Goal: Task Accomplishment & Management: Manage account settings

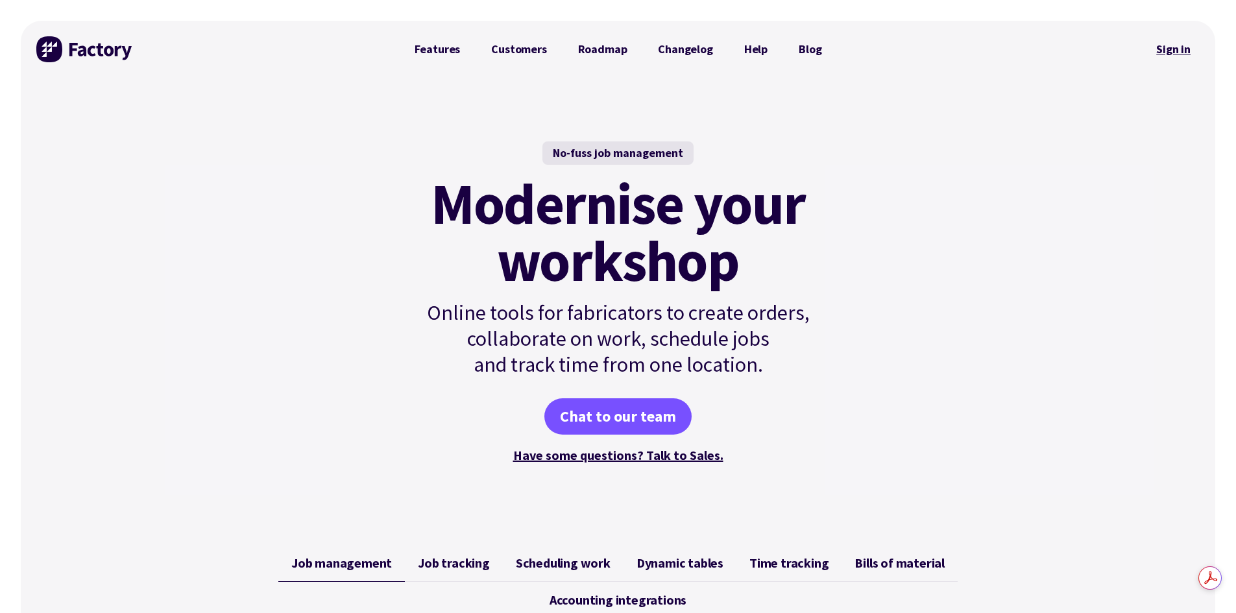
click at [1176, 51] on link "Sign in" at bounding box center [1173, 49] width 53 height 30
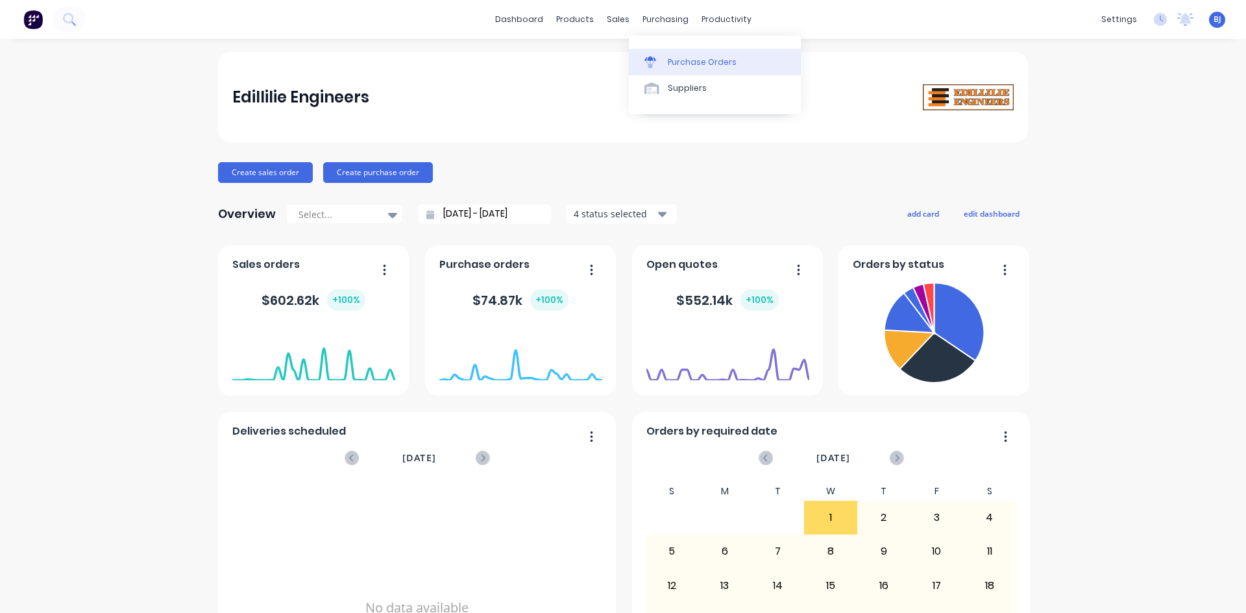
click at [664, 61] on link "Purchase Orders" at bounding box center [715, 62] width 172 height 26
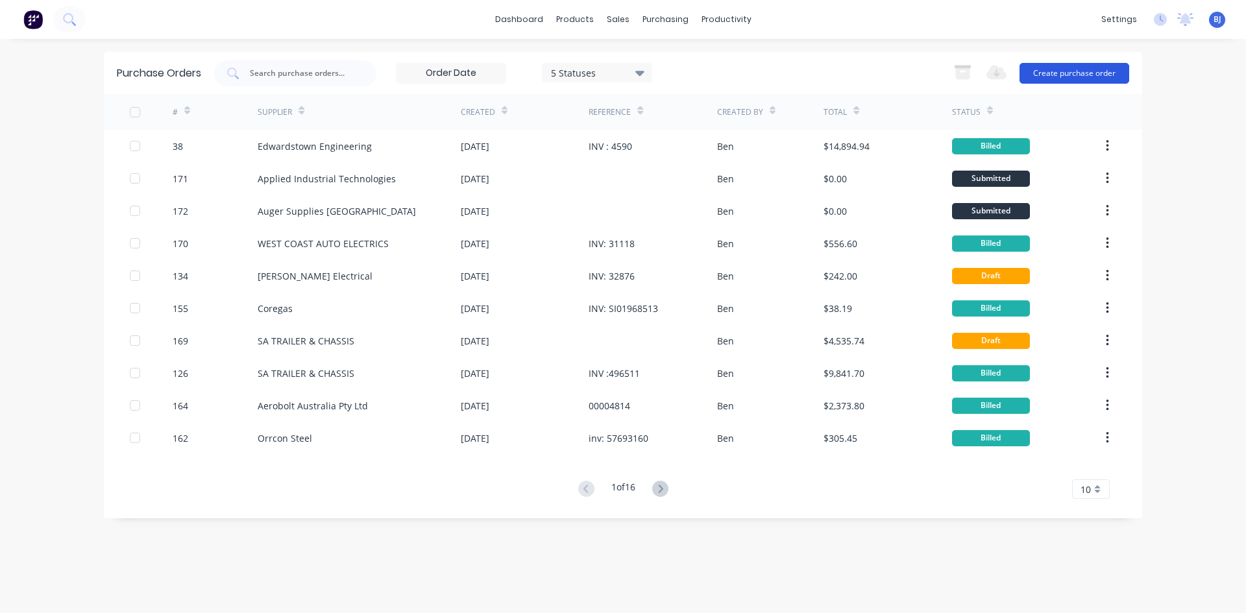
click at [1069, 73] on button "Create purchase order" at bounding box center [1074, 73] width 110 height 21
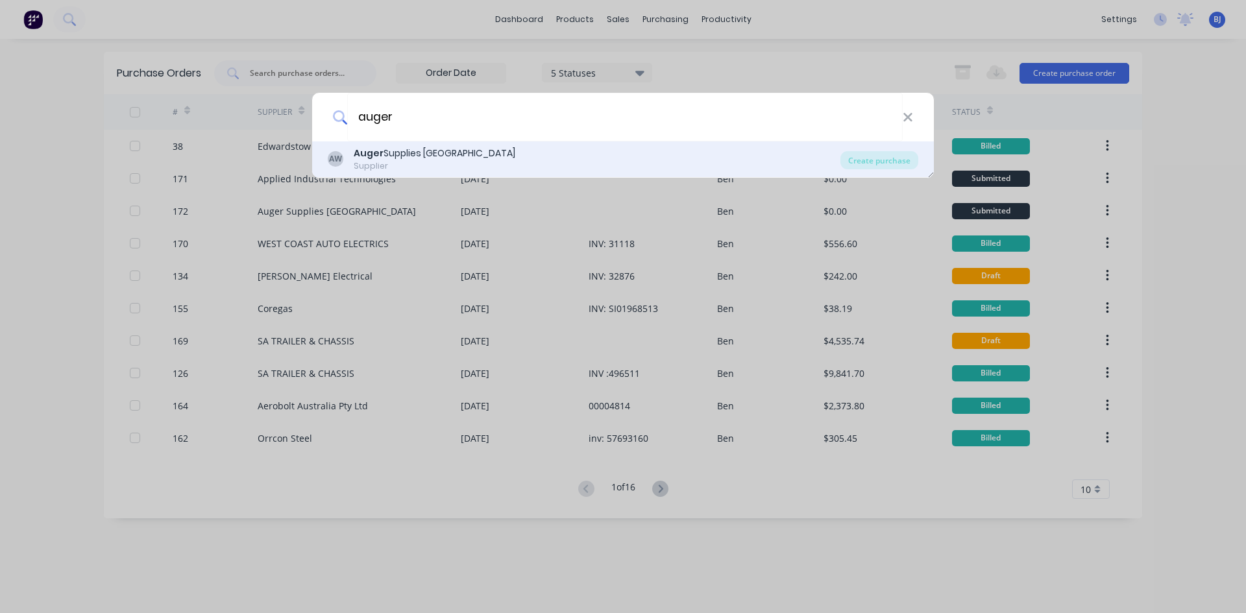
type input "auger"
click at [368, 151] on b "Auger" at bounding box center [369, 153] width 30 height 13
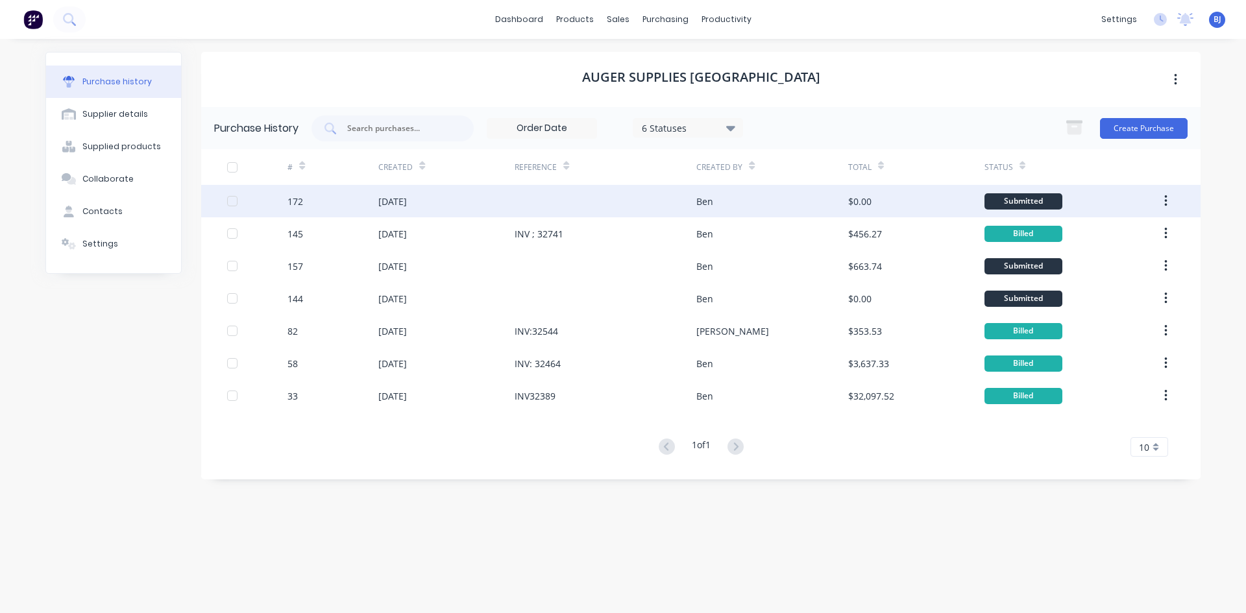
click at [387, 204] on div "[DATE]" at bounding box center [392, 202] width 29 height 14
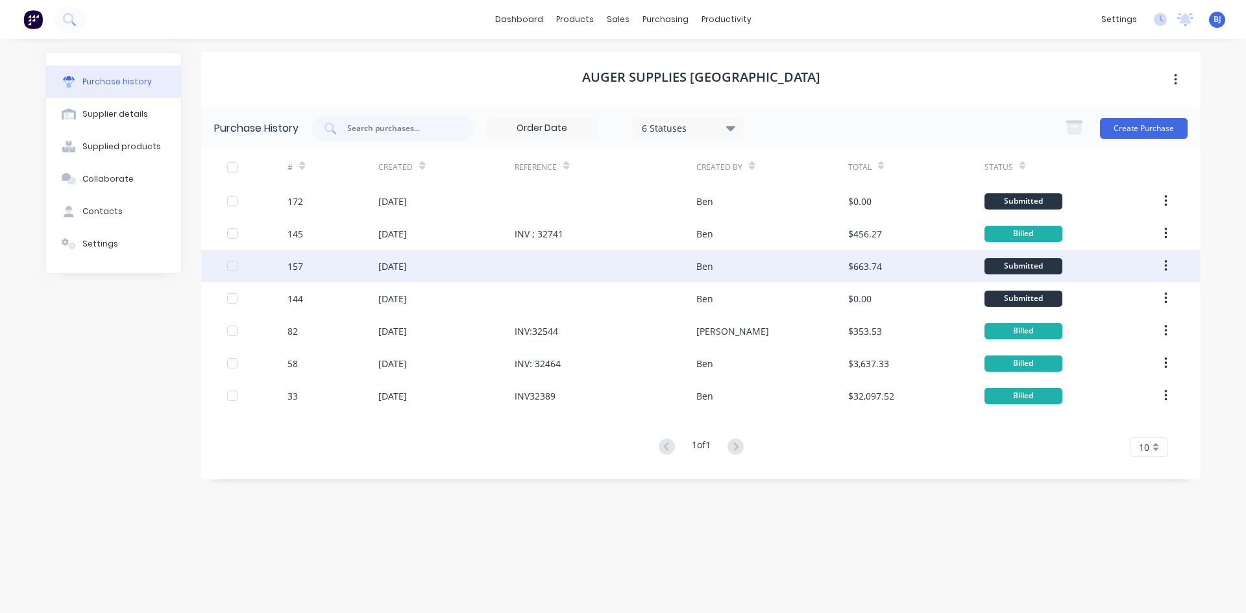
click at [401, 260] on div "[DATE]" at bounding box center [392, 267] width 29 height 14
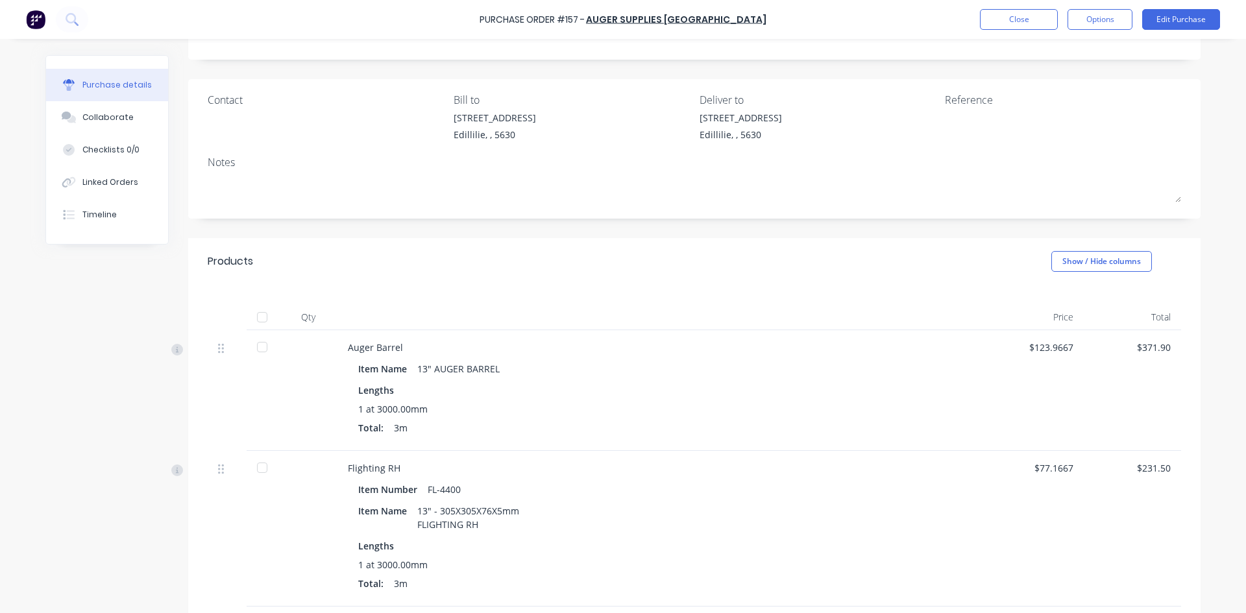
scroll to position [65, 0]
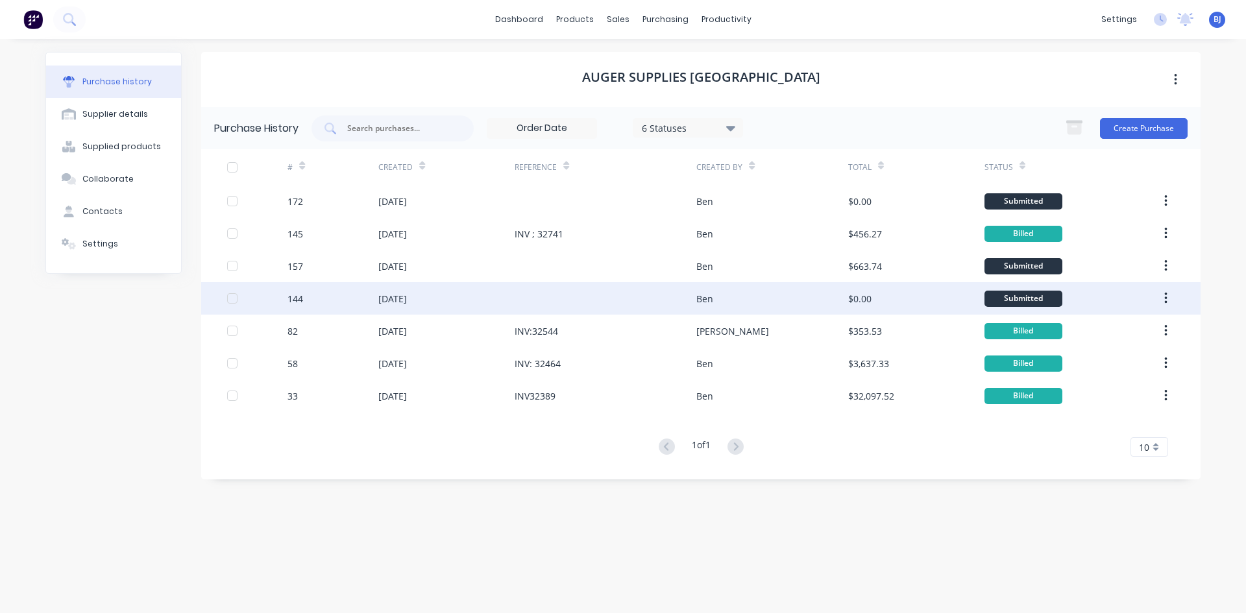
click at [386, 298] on div "[DATE]" at bounding box center [392, 299] width 29 height 14
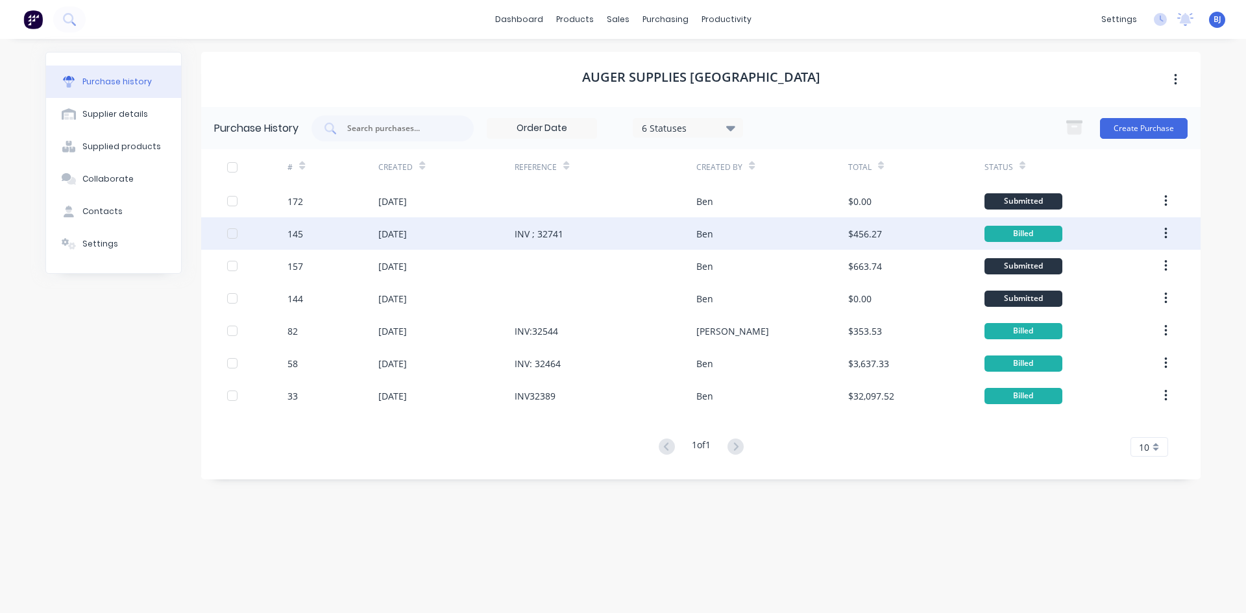
click at [533, 235] on div "INV ; 32741" at bounding box center [539, 234] width 49 height 14
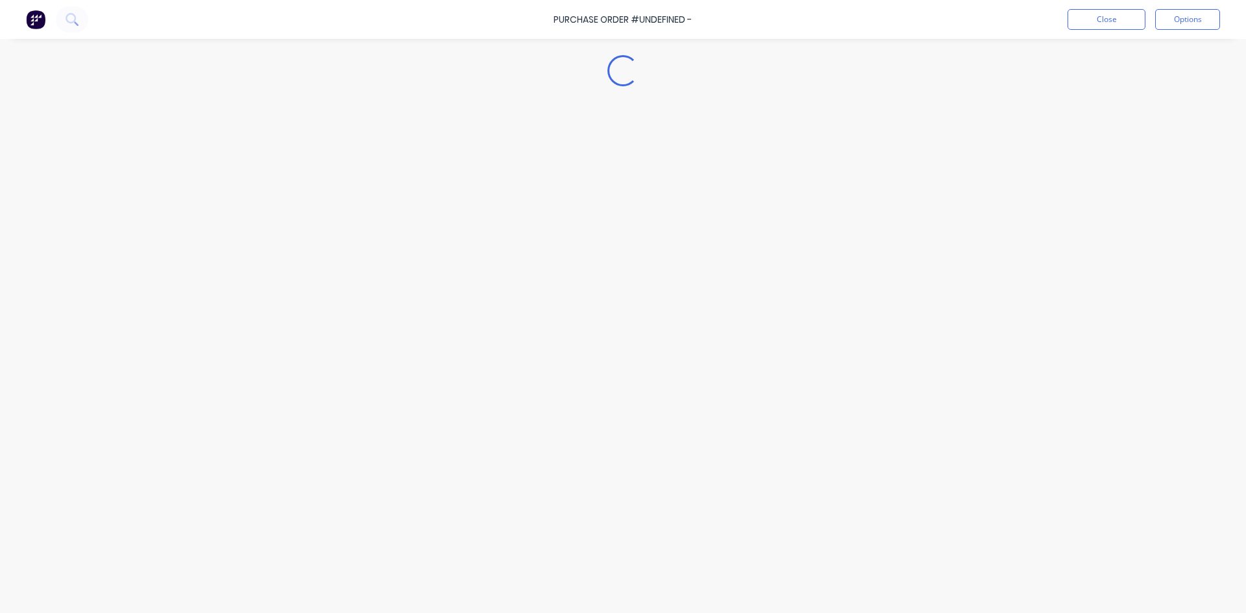
type textarea "x"
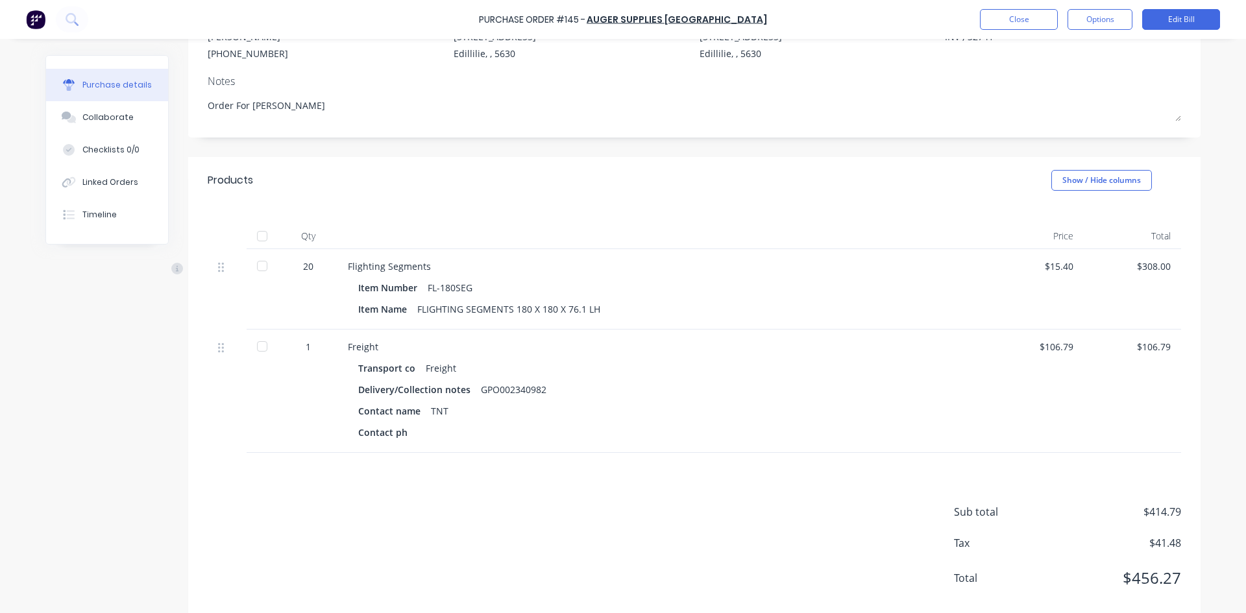
scroll to position [170, 0]
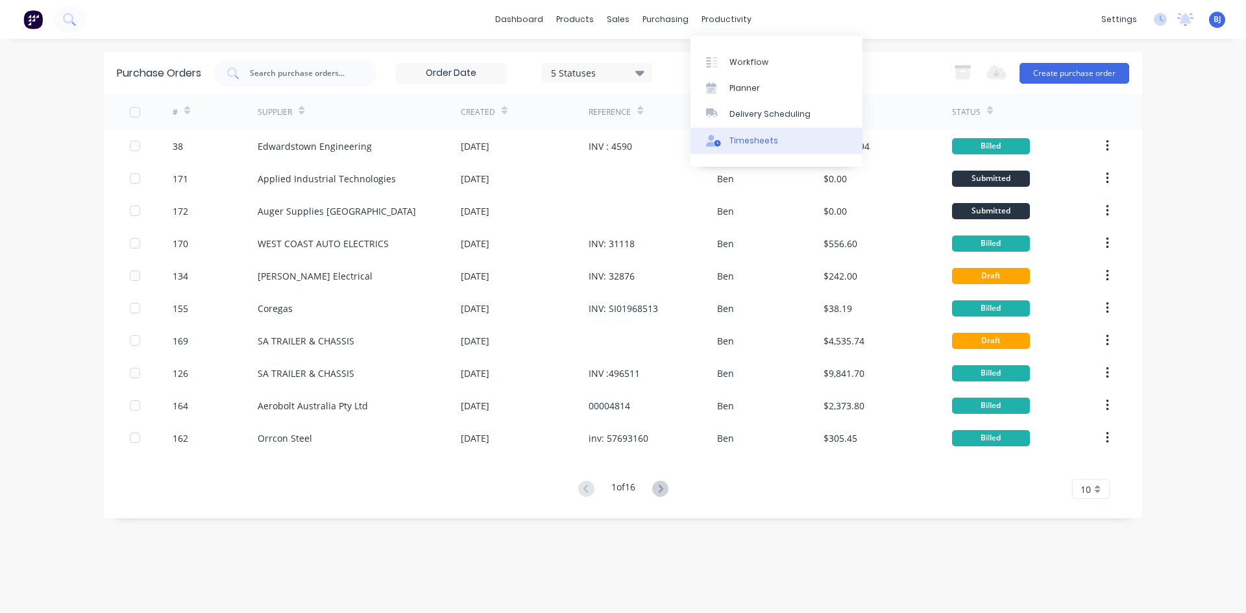
click at [734, 141] on div "Timesheets" at bounding box center [753, 141] width 49 height 12
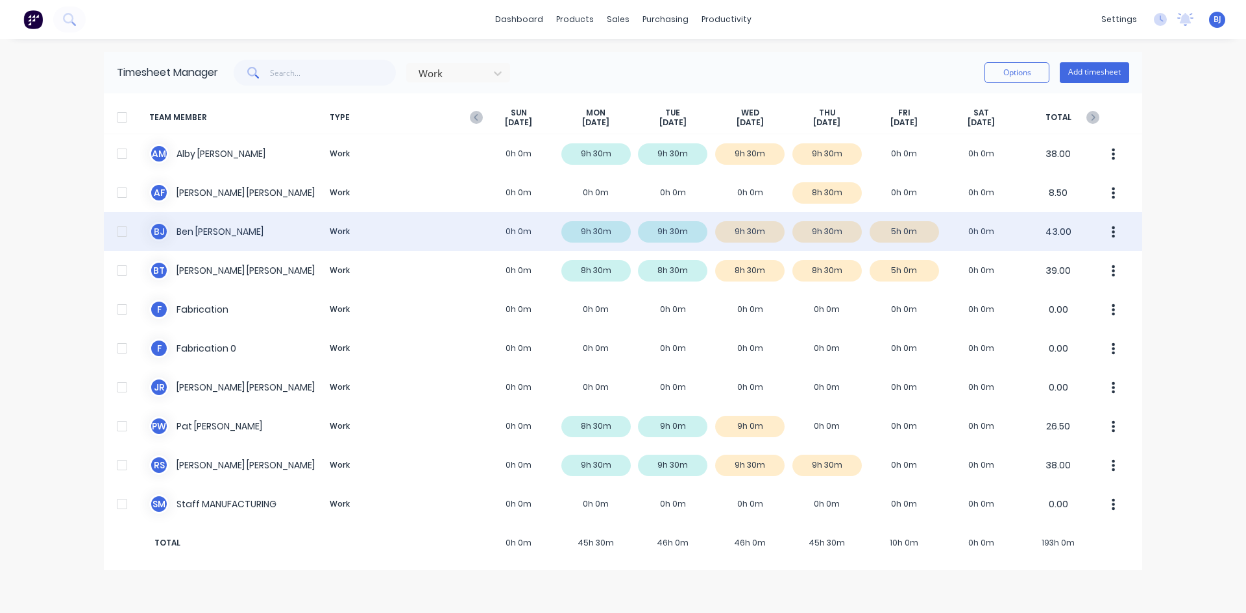
click at [572, 229] on div "[PERSON_NAME] Work 0h 0m 9h 30m 9h 30m 9h 30m 9h 30m 5h 0m 0h 0m 43.00" at bounding box center [623, 231] width 1038 height 39
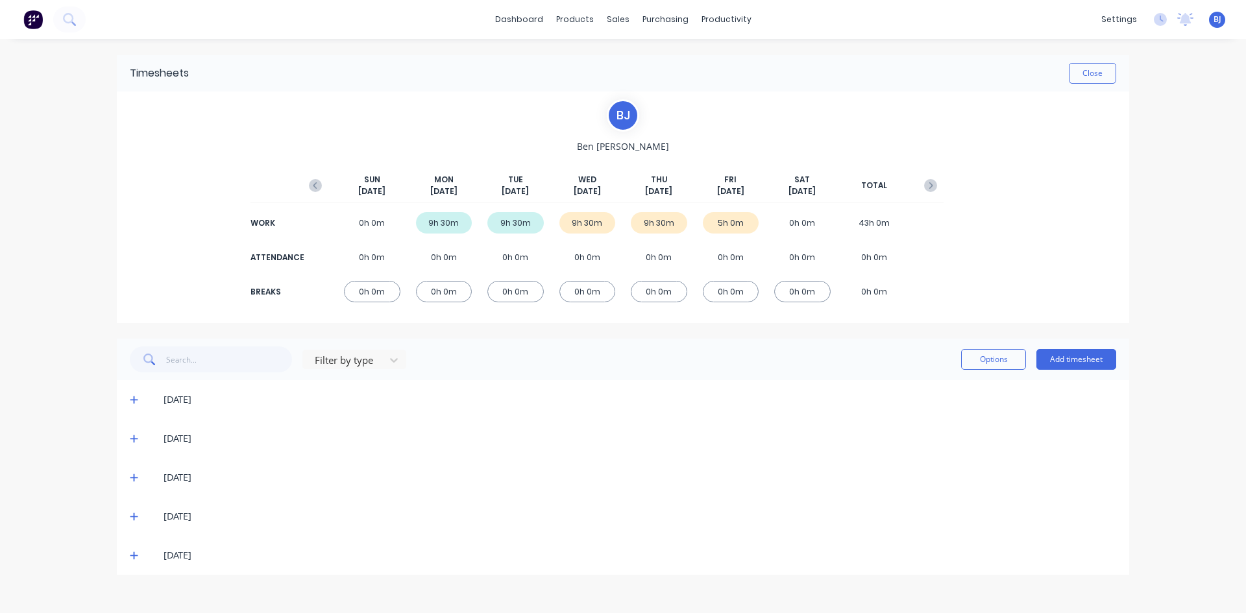
click at [137, 518] on icon at bounding box center [134, 516] width 8 height 9
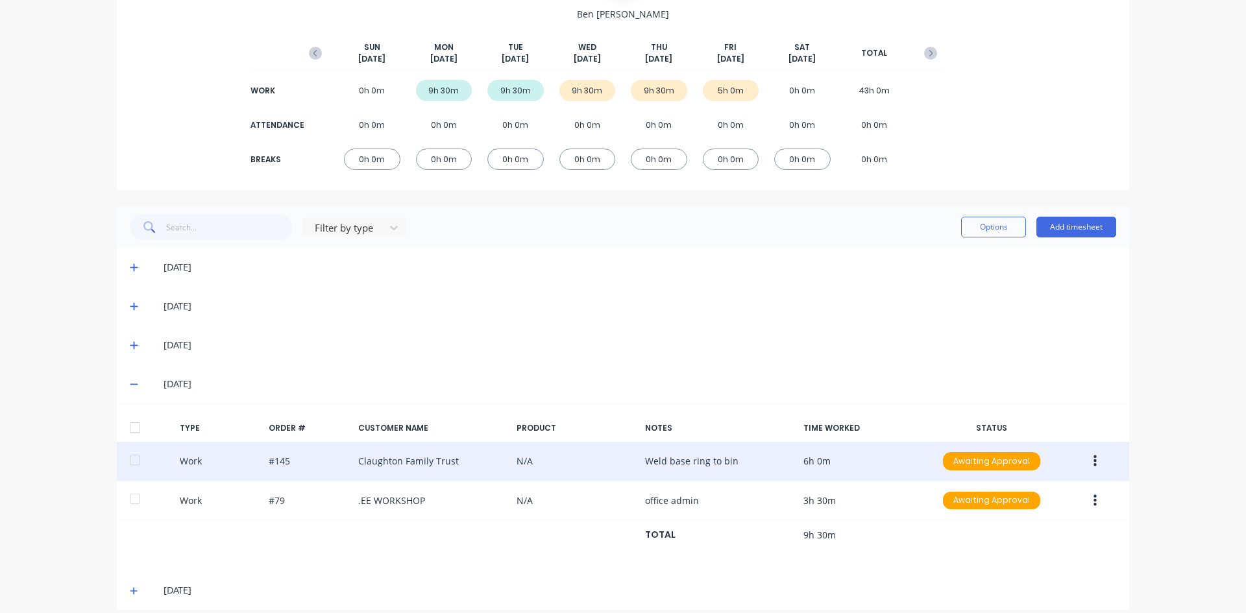
scroll to position [145, 0]
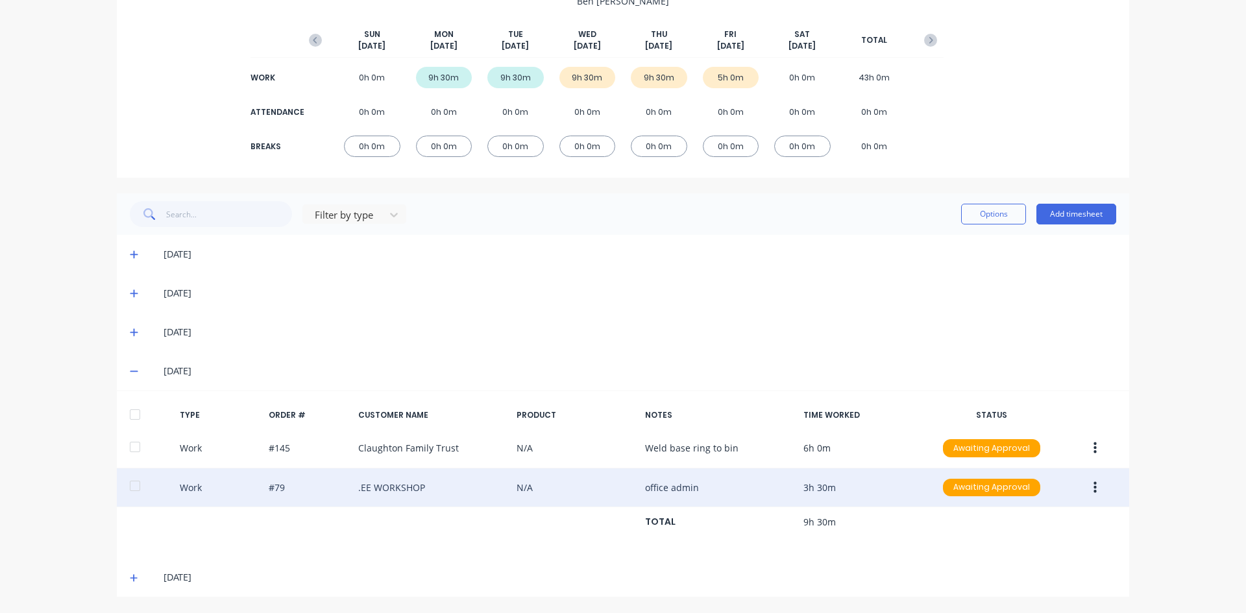
click at [1093, 488] on icon "button" at bounding box center [1094, 488] width 3 height 14
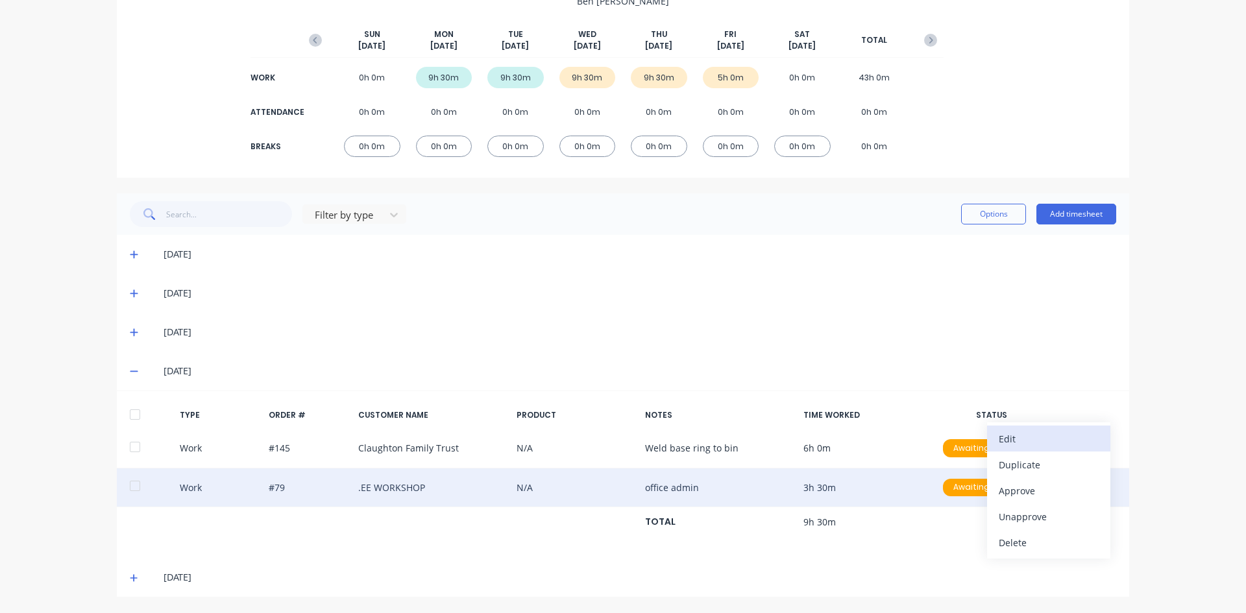
click at [1006, 446] on div "Edit" at bounding box center [1049, 439] width 100 height 19
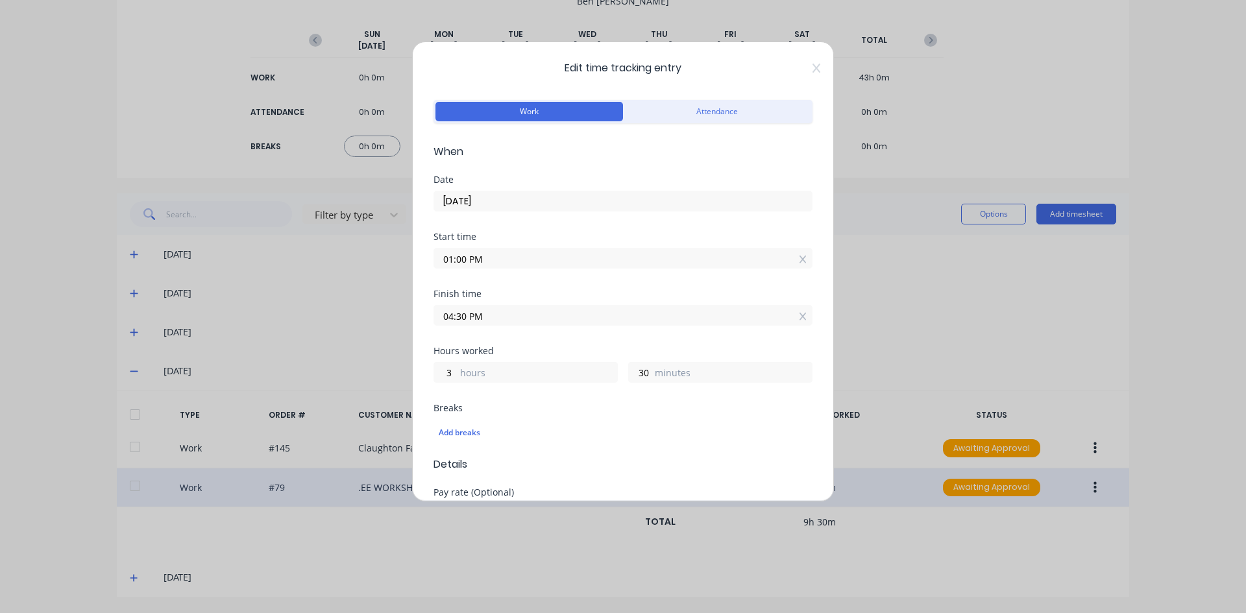
drag, startPoint x: 465, startPoint y: 314, endPoint x: 419, endPoint y: 331, distance: 49.1
click at [422, 330] on div "Edit time tracking entry Work Attendance When Date [DATE] Start time 01:00 PM F…" at bounding box center [623, 272] width 422 height 460
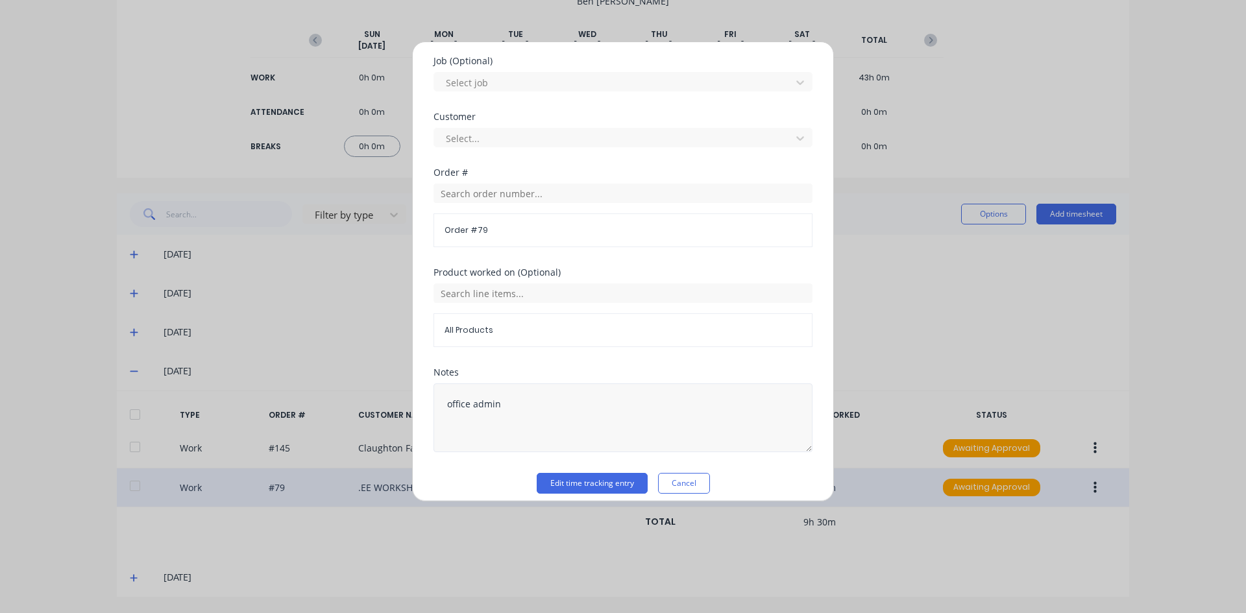
scroll to position [554, 0]
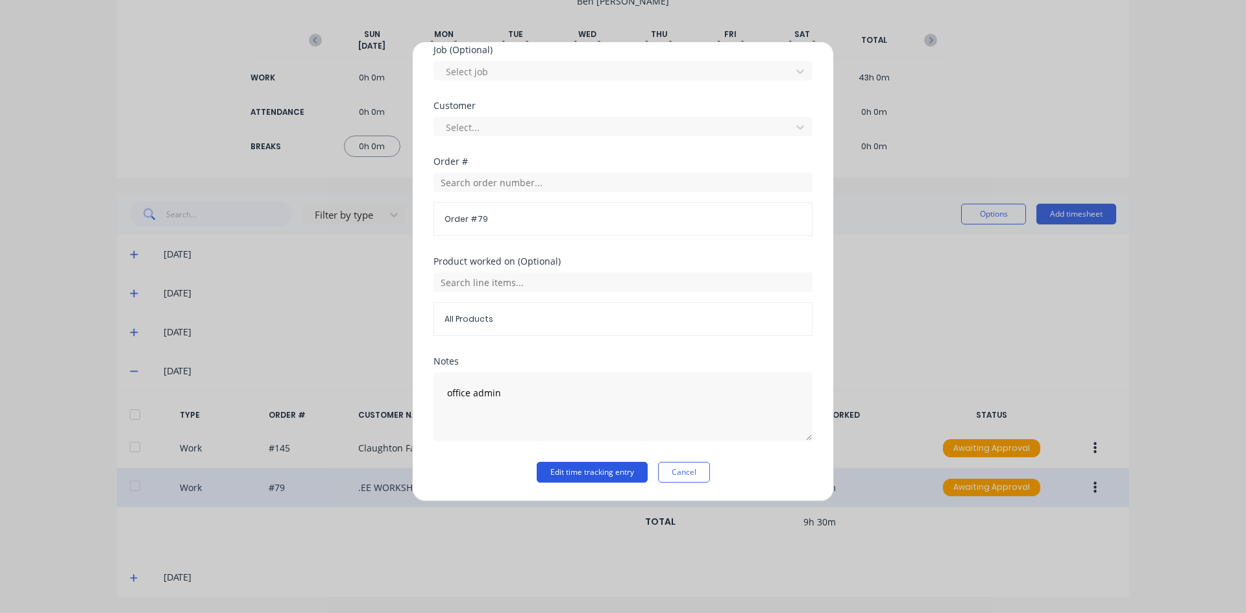
type input "05:00 PM"
type input "4"
type input "0"
click at [560, 471] on button "Edit time tracking entry" at bounding box center [592, 472] width 111 height 21
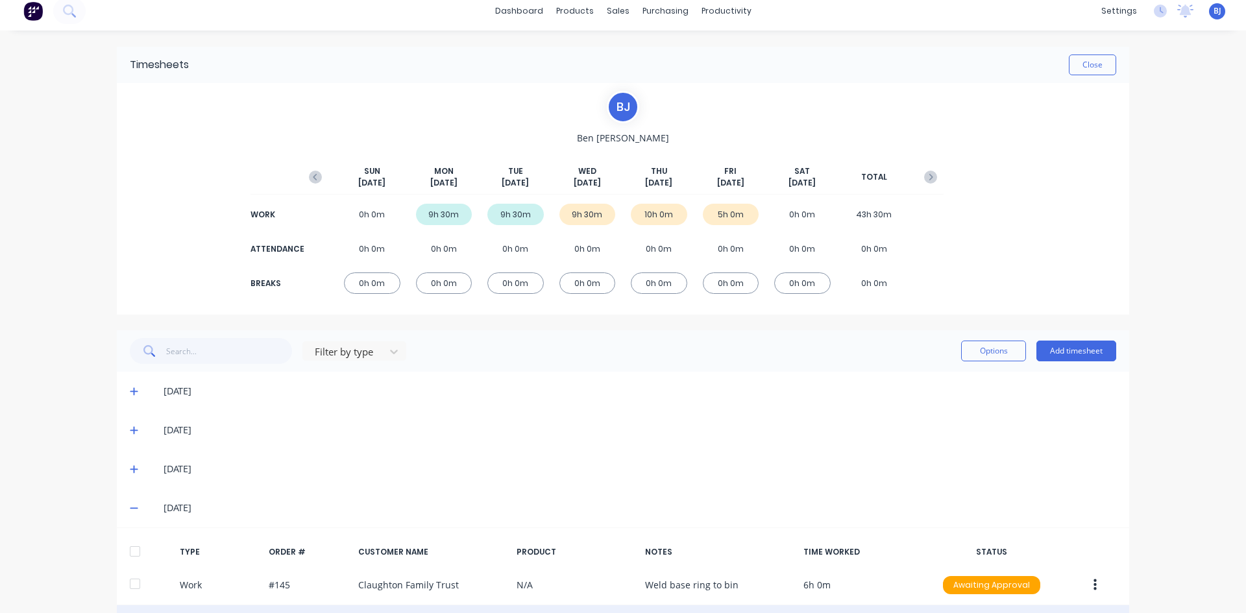
scroll to position [0, 0]
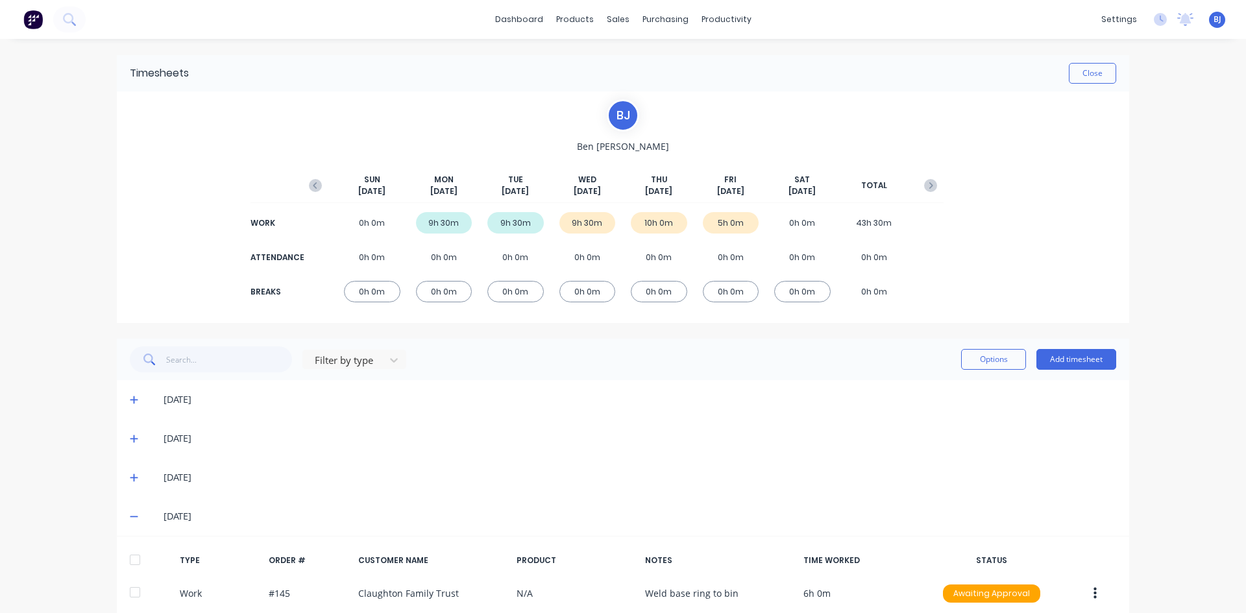
click at [1213, 18] on span "BJ" at bounding box center [1217, 20] width 8 height 12
click at [1088, 164] on div "Sign out" at bounding box center [1105, 163] width 35 height 12
